Goal: Task Accomplishment & Management: Use online tool/utility

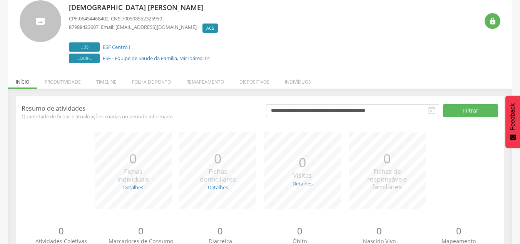
scroll to position [52, 0]
click at [66, 80] on li "Produtividade" at bounding box center [63, 79] width 52 height 18
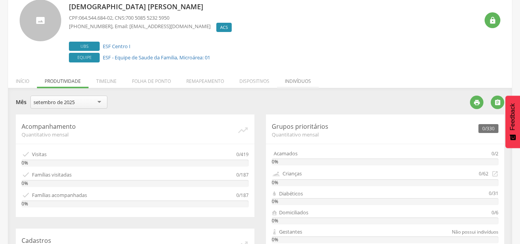
click at [303, 79] on li "Indivíduos" at bounding box center [298, 79] width 42 height 18
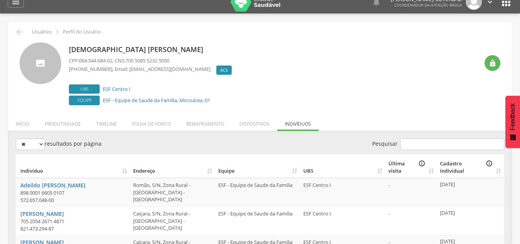
scroll to position [0, 0]
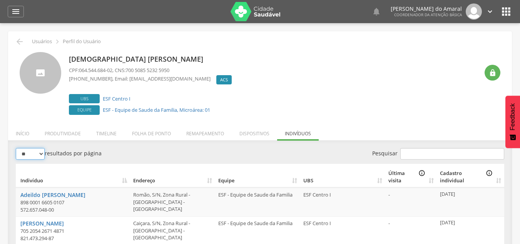
click at [42, 156] on select "** ** ** ***" at bounding box center [30, 154] width 29 height 12
select select "***"
click at [16, 148] on select "** ** ** ***" at bounding box center [30, 154] width 29 height 12
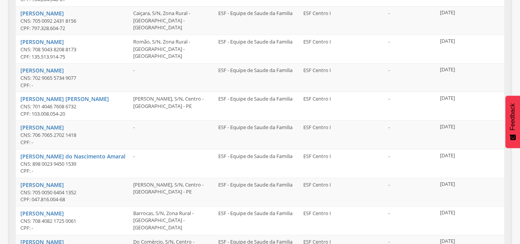
scroll to position [2823, 0]
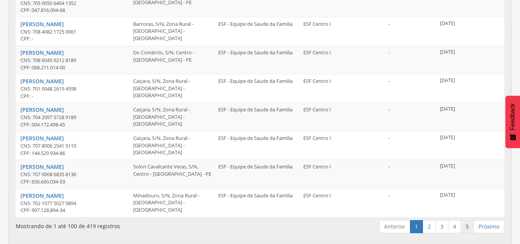
click at [469, 229] on link "5" at bounding box center [467, 226] width 13 height 13
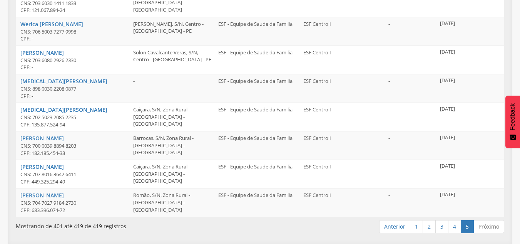
click at [483, 226] on link "Próximo" at bounding box center [488, 226] width 31 height 13
click at [399, 232] on link "Anterior" at bounding box center [394, 226] width 31 height 13
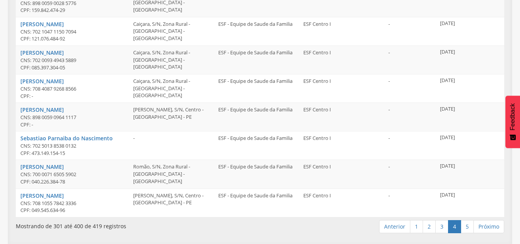
click at [399, 232] on link "Anterior" at bounding box center [394, 226] width 31 height 13
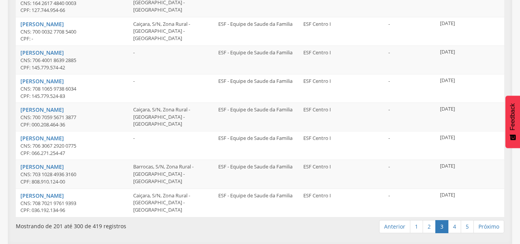
click at [399, 232] on link "Anterior" at bounding box center [394, 226] width 31 height 13
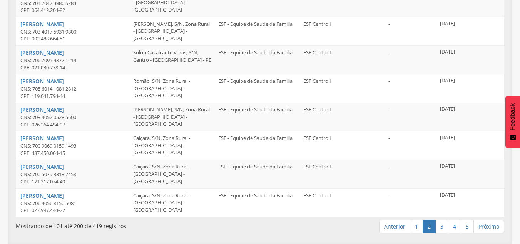
scroll to position [2823, 0]
click at [399, 232] on link "Anterior" at bounding box center [394, 226] width 31 height 13
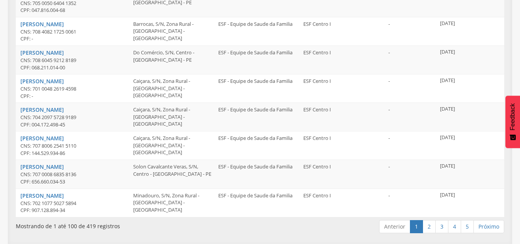
click at [399, 232] on link "Anterior" at bounding box center [394, 226] width 31 height 13
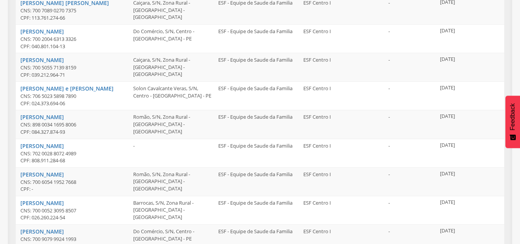
scroll to position [1732, 0]
click at [49, 144] on link "Damiao Severo da Cruz" at bounding box center [41, 145] width 43 height 7
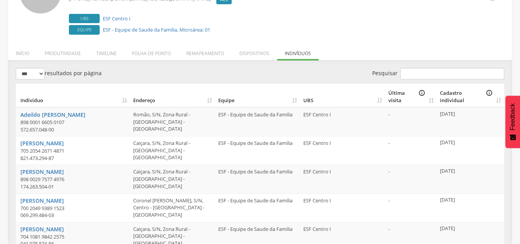
scroll to position [0, 0]
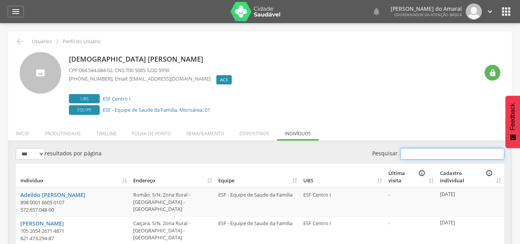
click at [454, 150] on input "Pesquisar" at bounding box center [452, 154] width 104 height 12
type input "*"
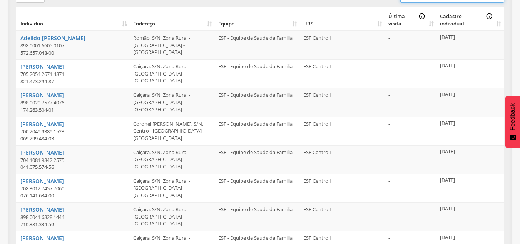
scroll to position [164, 0]
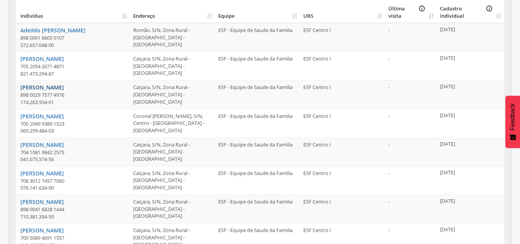
click at [64, 87] on link "[PERSON_NAME]" at bounding box center [41, 86] width 43 height 7
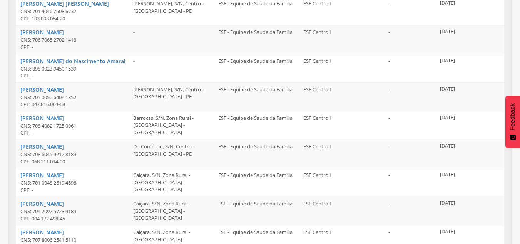
scroll to position [2823, 0]
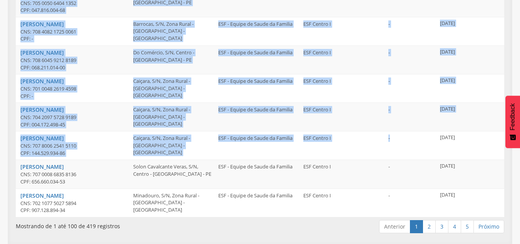
drag, startPoint x: 430, startPoint y: 156, endPoint x: 505, endPoint y: 201, distance: 87.0
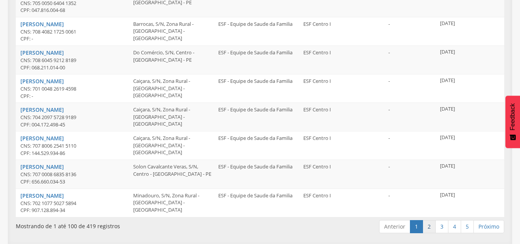
click at [432, 228] on link "2" at bounding box center [428, 226] width 13 height 13
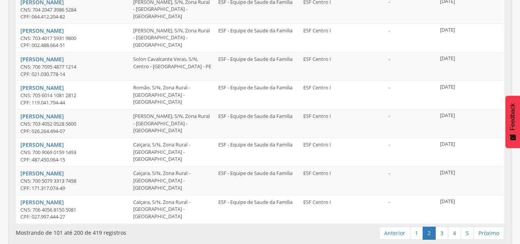
scroll to position [2830, 0]
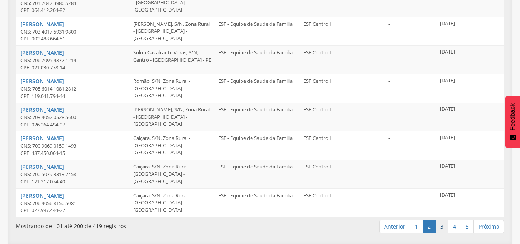
click at [442, 225] on link "3" at bounding box center [441, 226] width 13 height 13
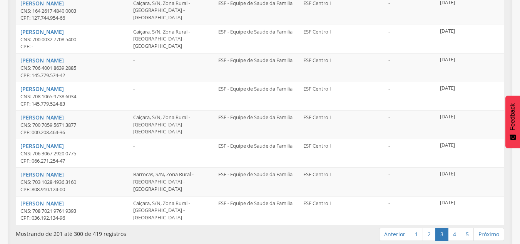
scroll to position [2838, 0]
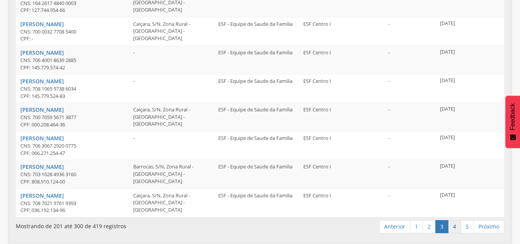
click at [452, 224] on link "4" at bounding box center [454, 226] width 13 height 13
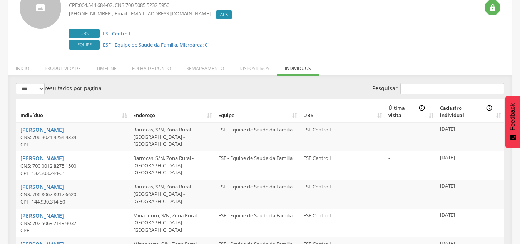
scroll to position [63, 0]
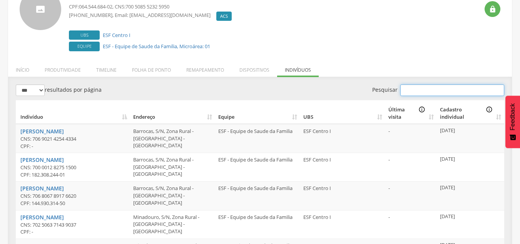
click at [464, 88] on input "Pesquisar" at bounding box center [452, 90] width 104 height 12
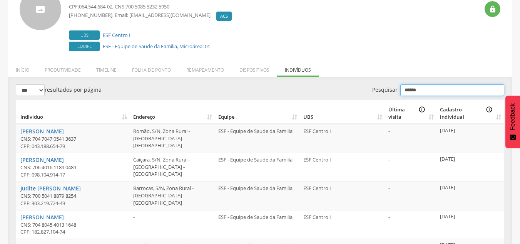
scroll to position [23, 0]
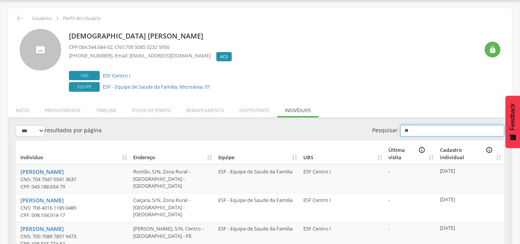
type input "*"
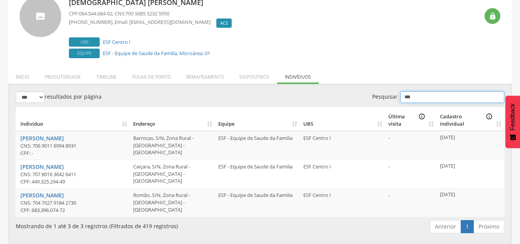
scroll to position [63, 0]
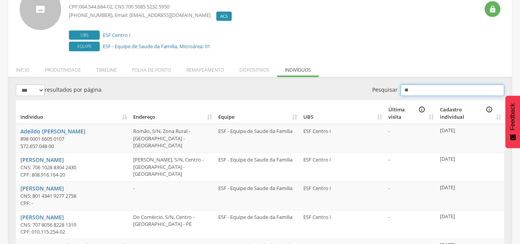
type input "*"
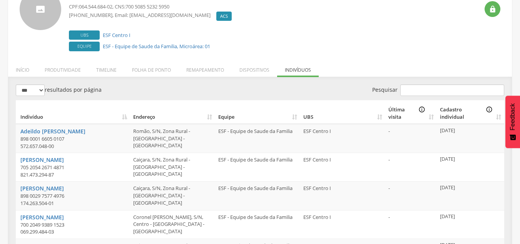
click at [309, 86] on div "Pesquisar" at bounding box center [385, 90] width 239 height 13
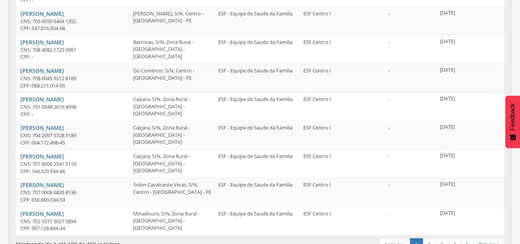
scroll to position [2823, 0]
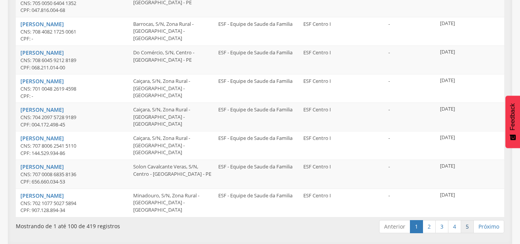
click at [466, 229] on link "5" at bounding box center [467, 226] width 13 height 13
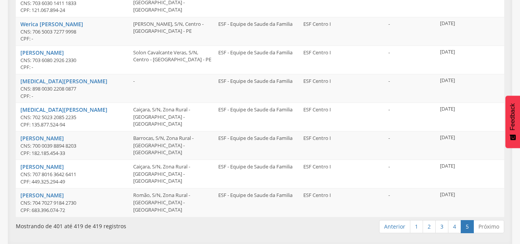
scroll to position [513, 0]
click at [393, 190] on td "-" at bounding box center [411, 202] width 52 height 28
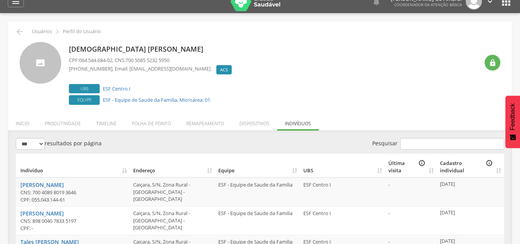
scroll to position [0, 0]
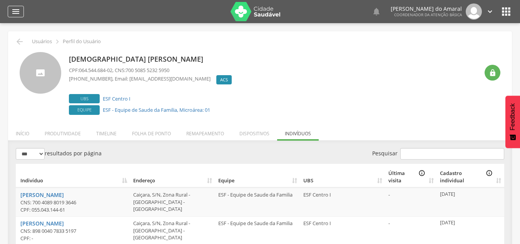
click at [15, 12] on icon "" at bounding box center [15, 11] width 9 height 9
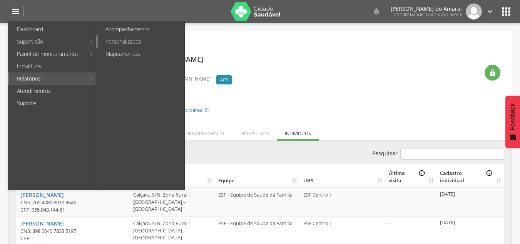
click at [128, 42] on link "Personalizados" at bounding box center [141, 41] width 87 height 12
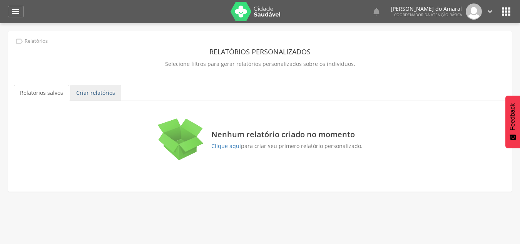
click at [103, 93] on link "Criar relatórios" at bounding box center [95, 93] width 51 height 16
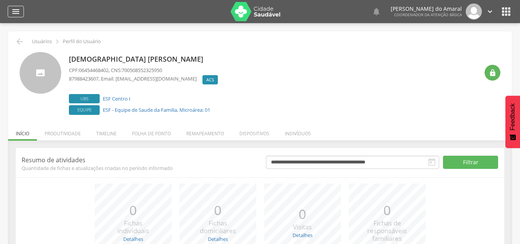
click at [18, 15] on icon "" at bounding box center [15, 11] width 9 height 9
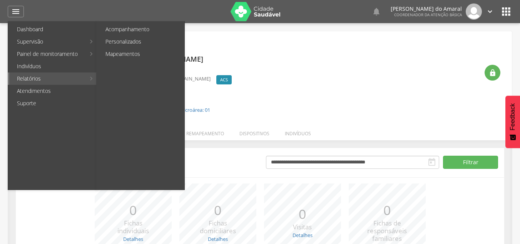
click at [24, 77] on link "Relatórios" at bounding box center [47, 78] width 76 height 12
click at [135, 41] on link "Personalizados" at bounding box center [141, 41] width 87 height 12
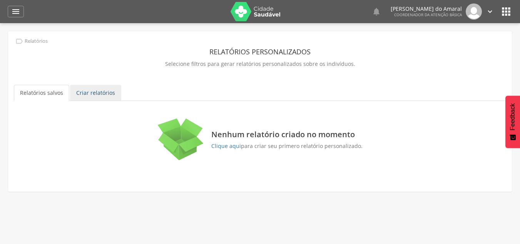
click at [90, 96] on link "Criar relatórios" at bounding box center [95, 93] width 51 height 16
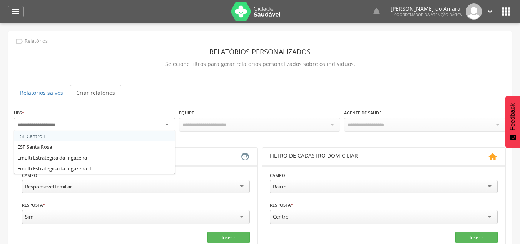
click at [141, 123] on div at bounding box center [94, 125] width 161 height 14
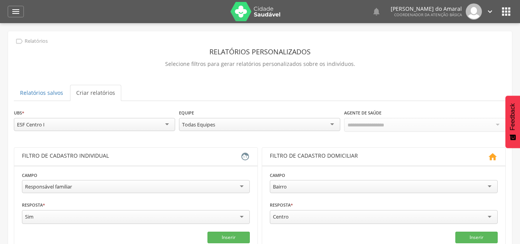
click at [241, 124] on div "Todas Equipes" at bounding box center [259, 124] width 161 height 13
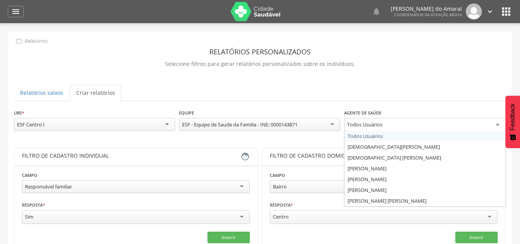
click at [393, 128] on div "Todos Usuários" at bounding box center [424, 125] width 161 height 14
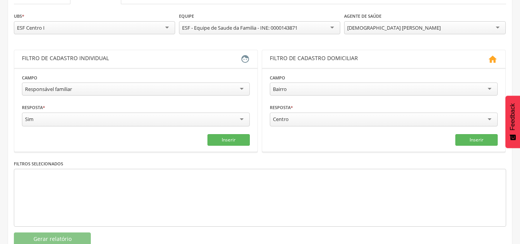
scroll to position [97, 0]
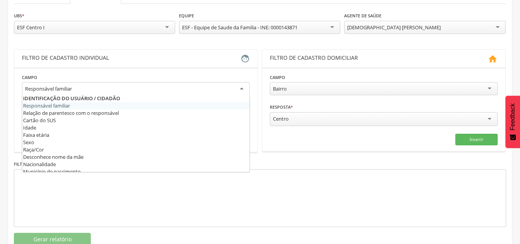
click at [244, 85] on div "Responsável familiar" at bounding box center [136, 89] width 228 height 14
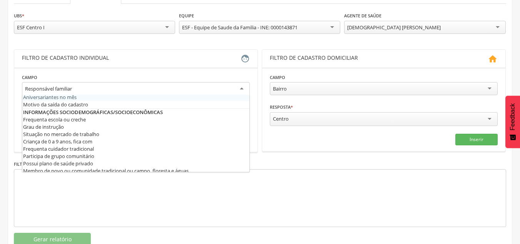
scroll to position [0, 0]
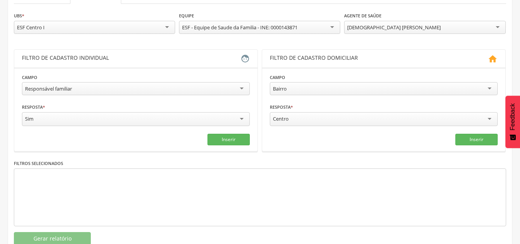
click at [283, 161] on div "Filtros selecionados" at bounding box center [260, 192] width 492 height 67
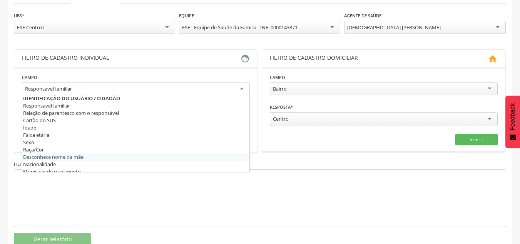
drag, startPoint x: 219, startPoint y: 87, endPoint x: 123, endPoint y: 203, distance: 150.5
click at [123, 203] on div "**********" at bounding box center [260, 129] width 492 height 234
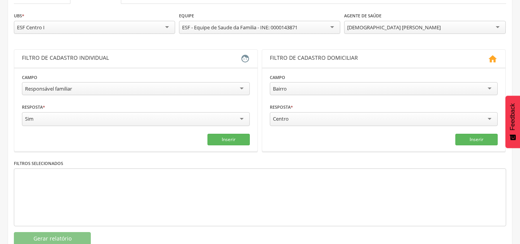
scroll to position [7, 0]
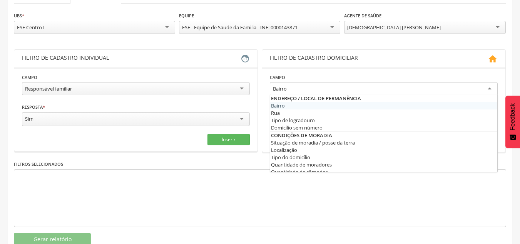
click at [302, 87] on div "Bairro" at bounding box center [384, 89] width 228 height 14
click at [229, 141] on button "Inserir" at bounding box center [228, 139] width 42 height 12
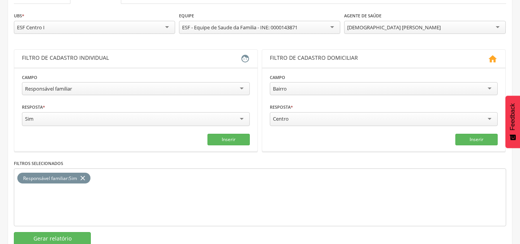
click at [213, 184] on div "Responsável familiar : Sim close" at bounding box center [260, 197] width 492 height 58
click at [493, 138] on button "Inserir" at bounding box center [476, 139] width 42 height 12
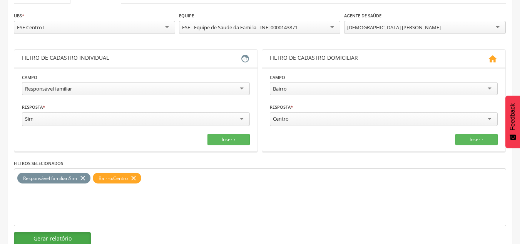
click at [63, 233] on button "Gerar relatório" at bounding box center [52, 238] width 77 height 13
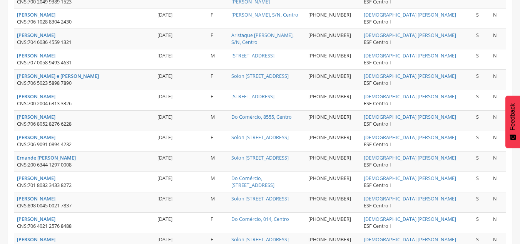
scroll to position [272, 0]
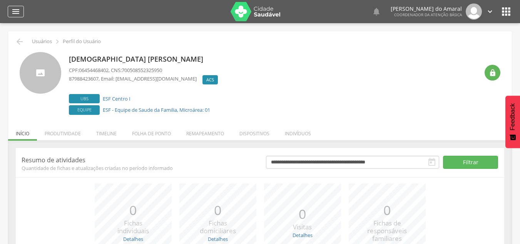
click at [11, 12] on icon "" at bounding box center [15, 11] width 9 height 9
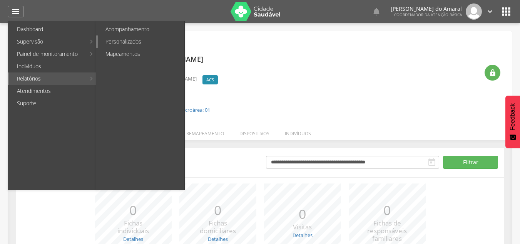
click at [124, 39] on link "Personalizados" at bounding box center [141, 41] width 87 height 12
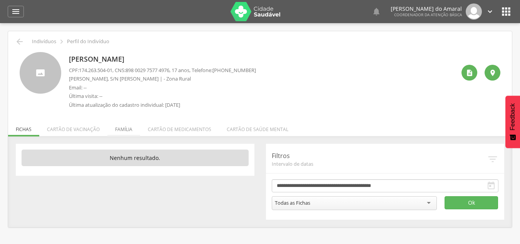
click at [120, 127] on li "Família" at bounding box center [123, 127] width 33 height 18
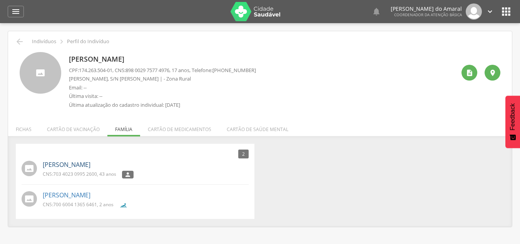
click at [78, 163] on link "[PERSON_NAME]" at bounding box center [67, 164] width 48 height 9
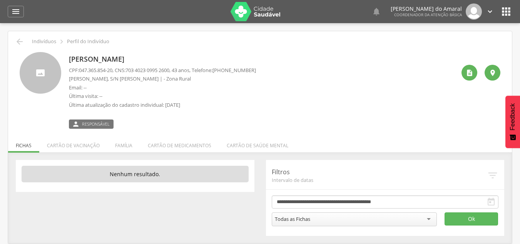
scroll to position [23, 0]
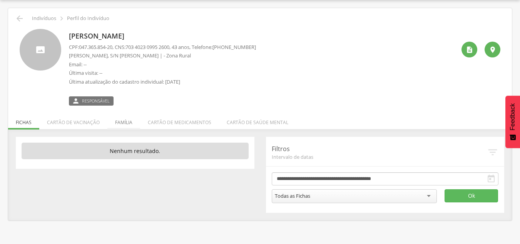
click at [137, 126] on li "Família" at bounding box center [123, 120] width 33 height 18
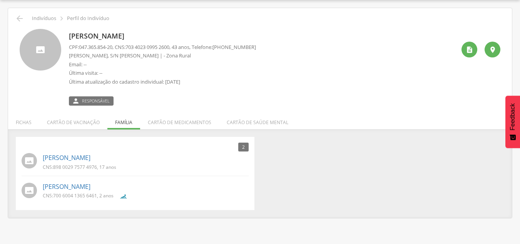
click at [216, 79] on p "Última atualização do cadastro individual: [DATE]" at bounding box center [162, 81] width 187 height 7
drag, startPoint x: 299, startPoint y: 187, endPoint x: 187, endPoint y: 147, distance: 118.6
click at [187, 147] on div "2 Nenhum outro membro da família cadastrado. [PERSON_NAME] CNS: 898 0029 7577 4…" at bounding box center [260, 173] width 500 height 73
click at [469, 48] on icon "" at bounding box center [470, 50] width 8 height 8
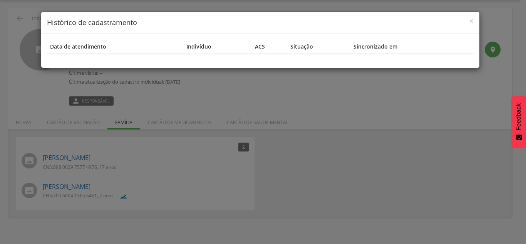
click at [469, 48] on th at bounding box center [465, 47] width 13 height 14
click at [469, 17] on span "×" at bounding box center [471, 20] width 5 height 11
